Goal: Find specific page/section: Find specific page/section

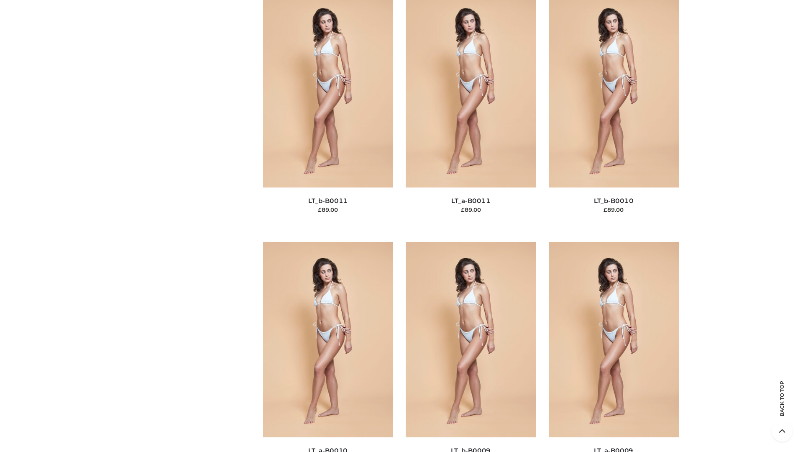
scroll to position [3757, 0]
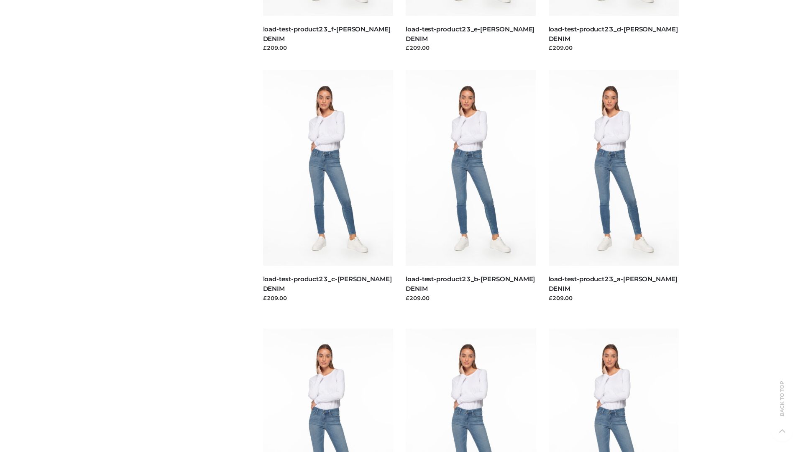
scroll to position [734, 0]
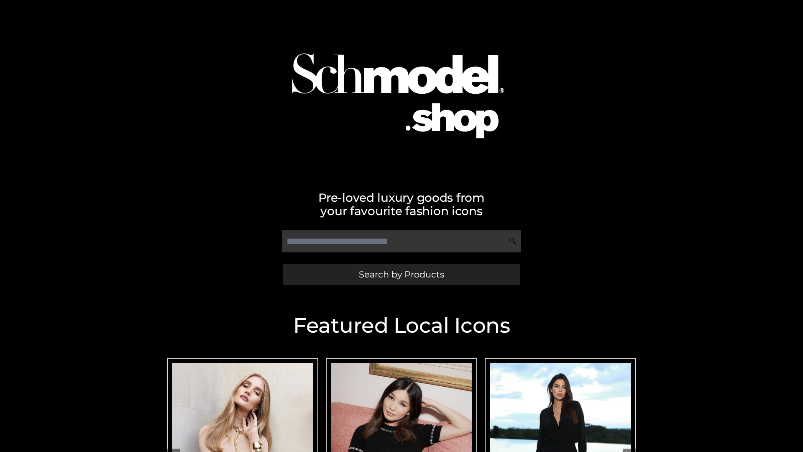
click at [401, 274] on span "Search by Products" at bounding box center [401, 274] width 85 height 9
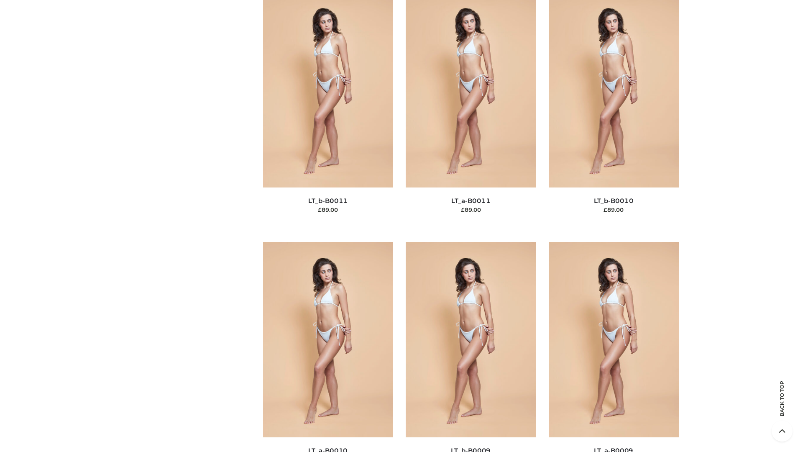
scroll to position [3757, 0]
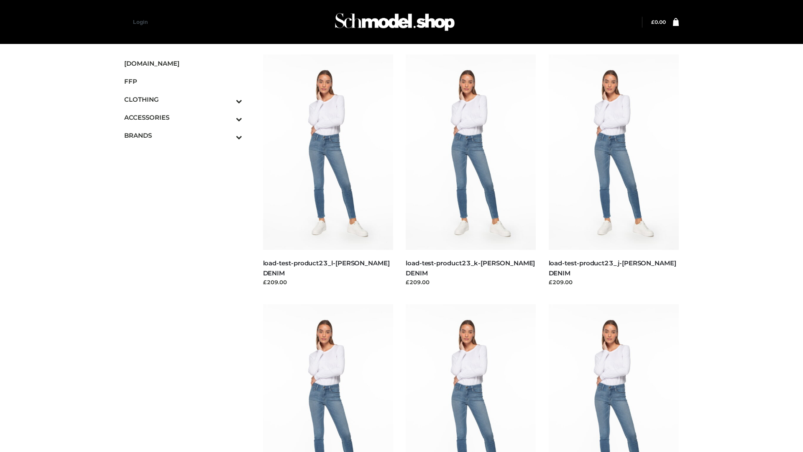
scroll to position [734, 0]
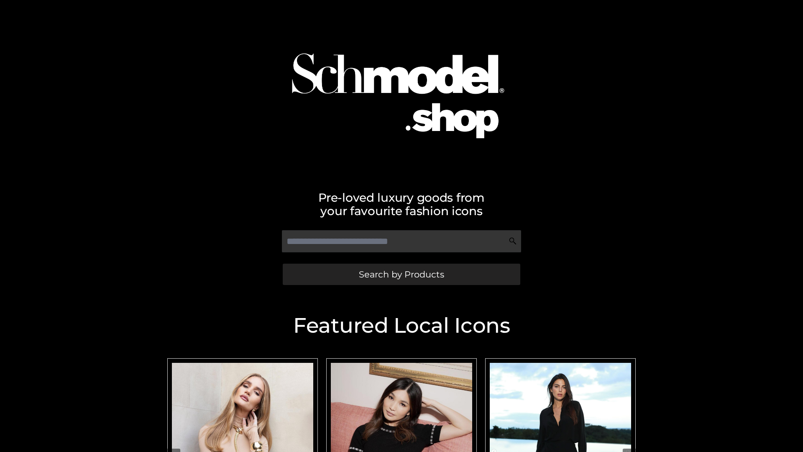
click at [401, 274] on span "Search by Products" at bounding box center [401, 274] width 85 height 9
